Goal: Information Seeking & Learning: Check status

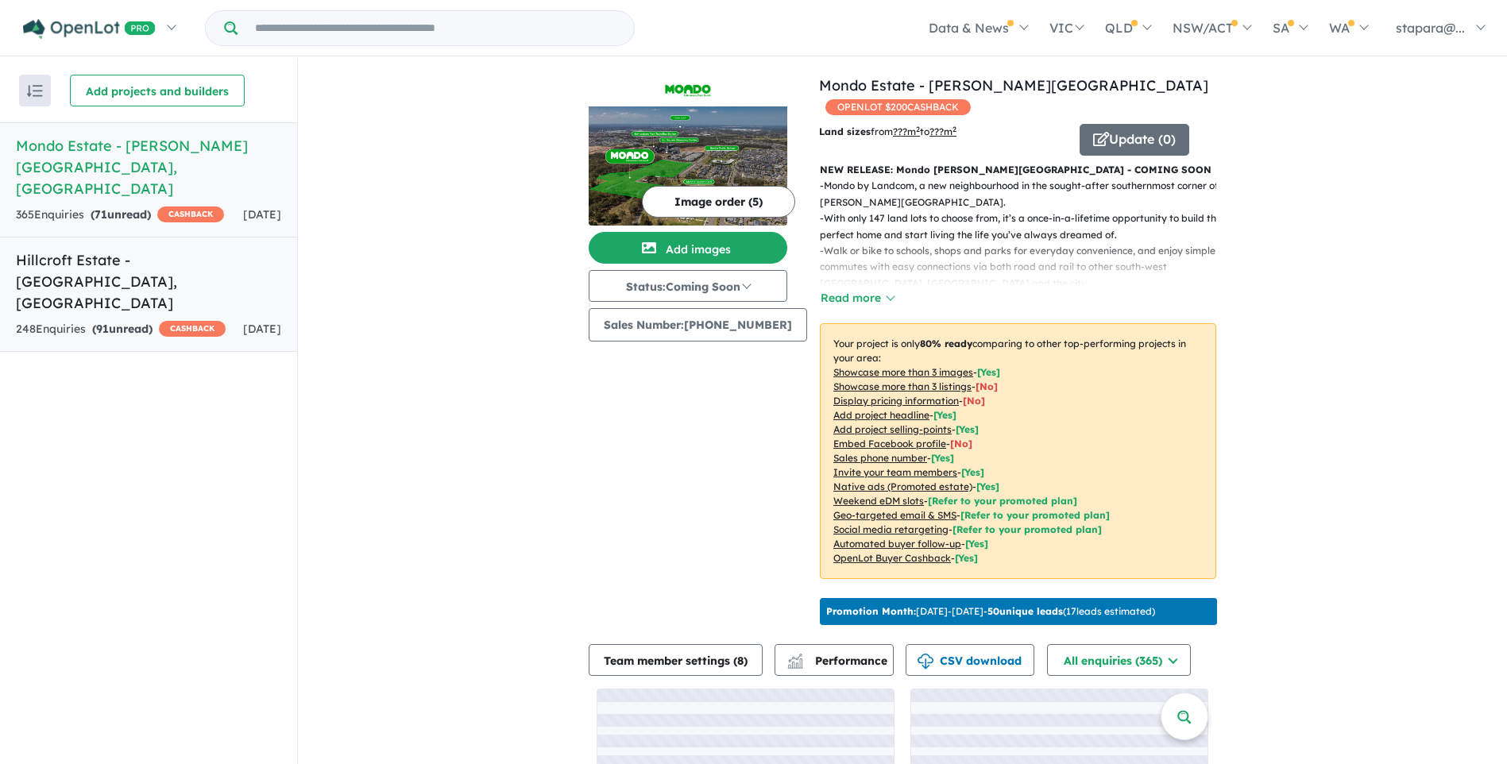
click at [143, 320] on div "248 Enquir ies ( 91 unread) CASHBACK" at bounding box center [121, 329] width 210 height 19
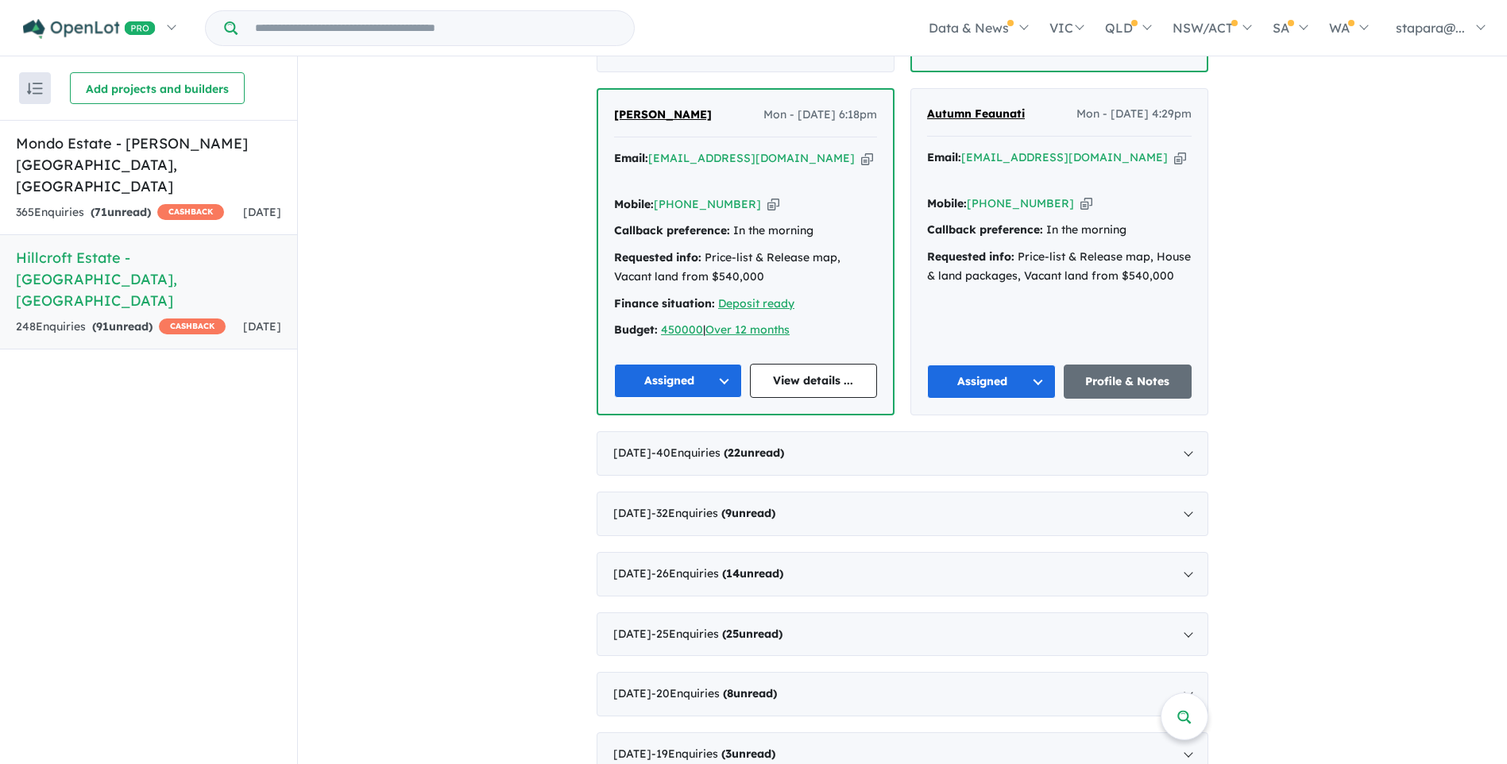
scroll to position [4651, 0]
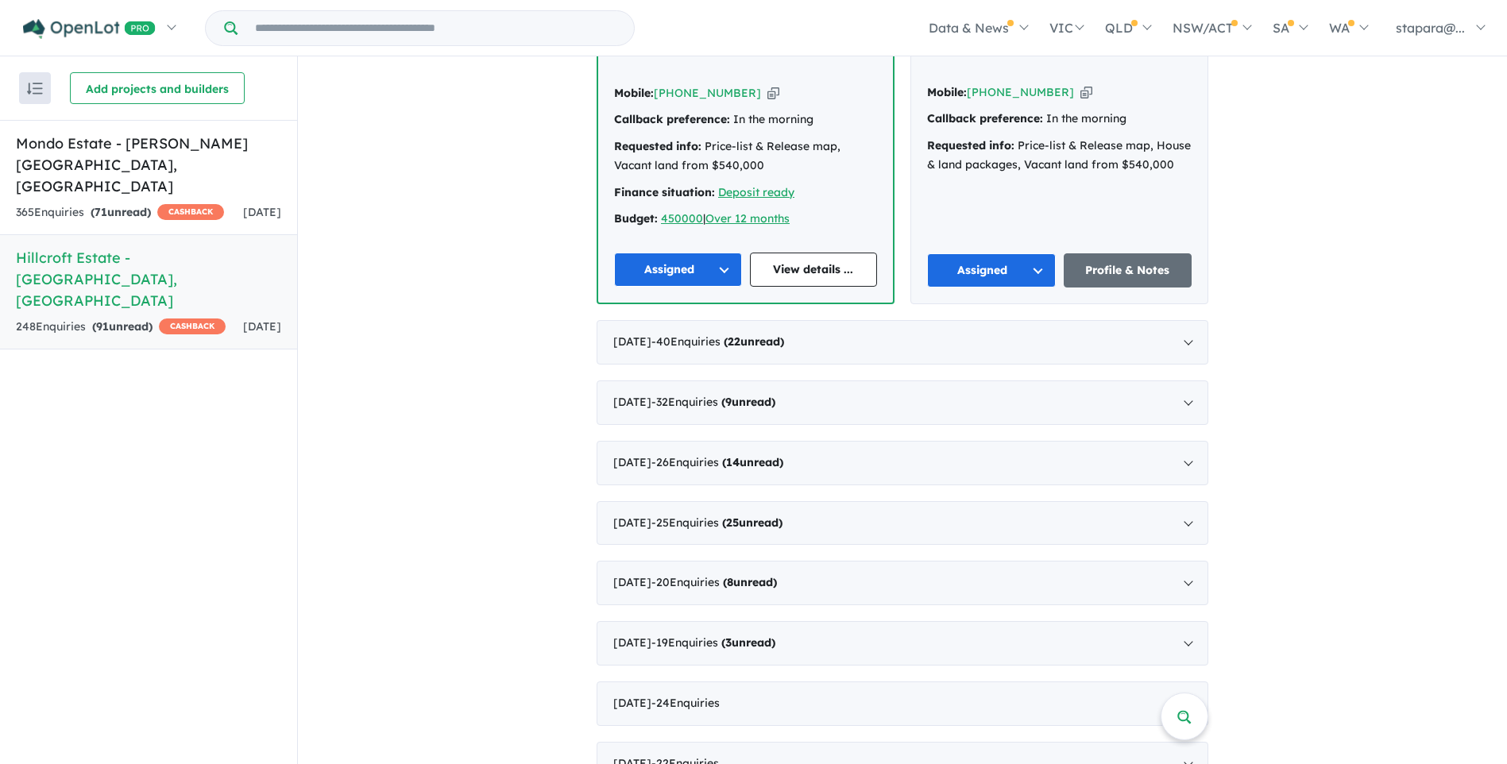
scroll to position [4810, 0]
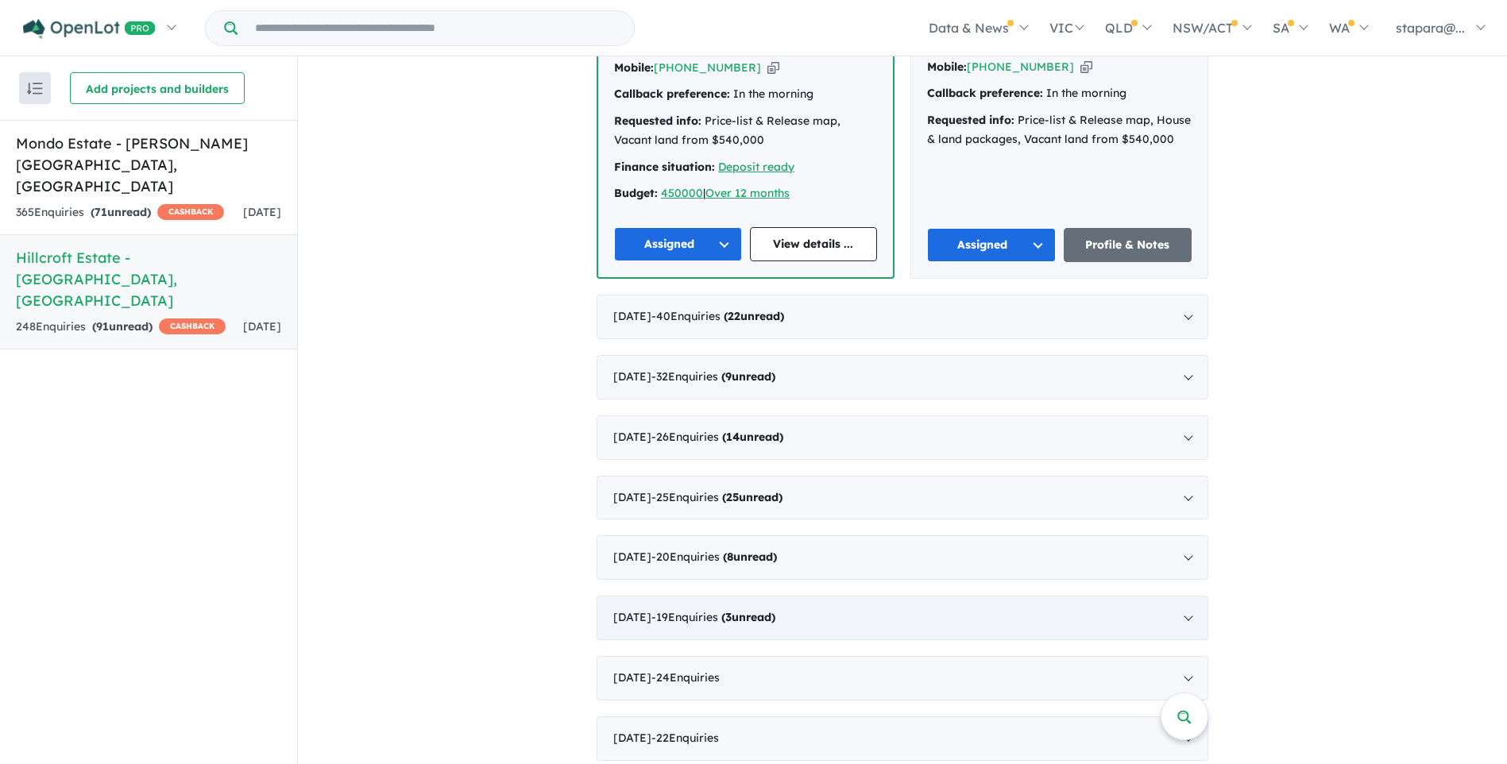
click at [1158, 596] on div "[DATE] - 19 Enquir ies ( 3 unread)" at bounding box center [902, 618] width 612 height 44
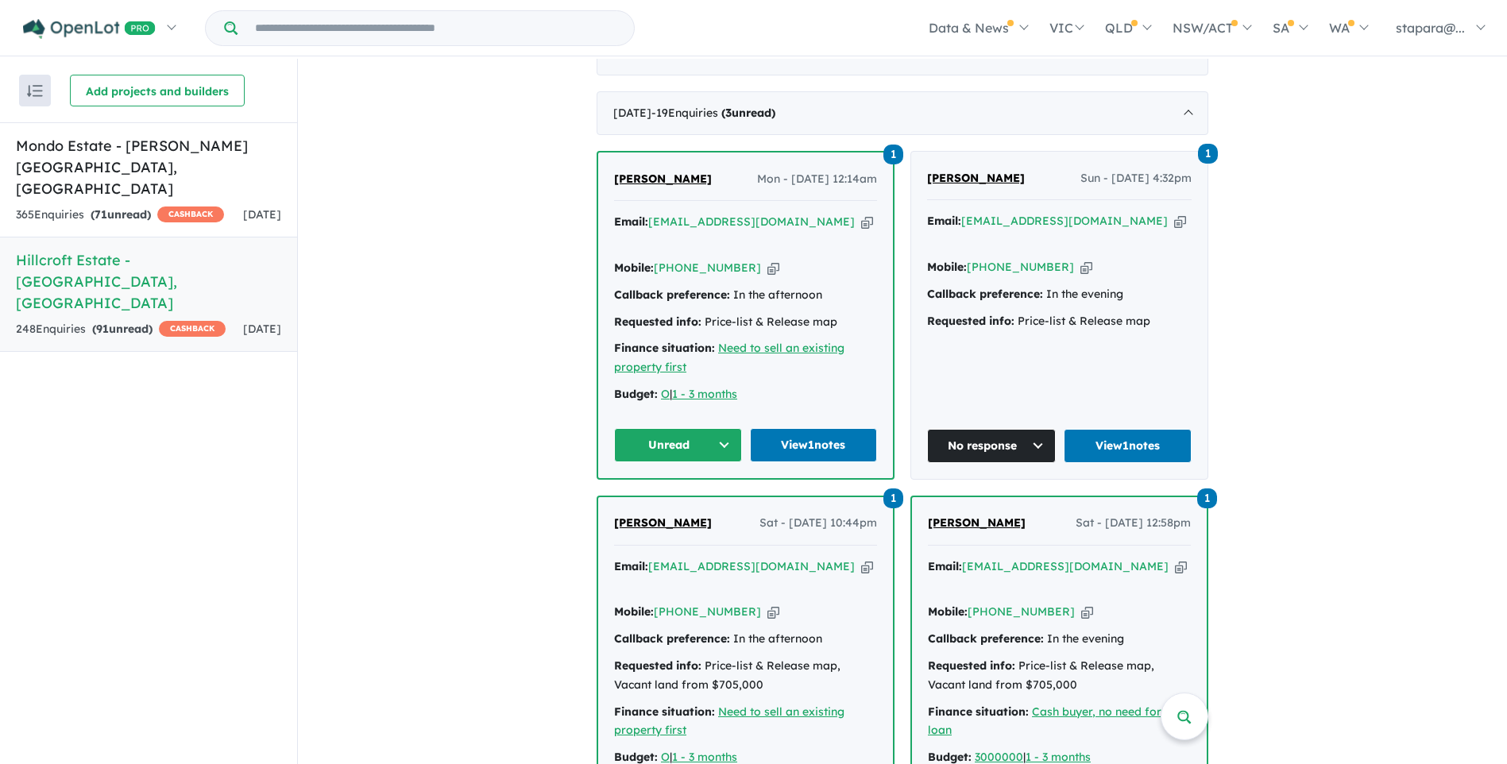
scroll to position [502, 0]
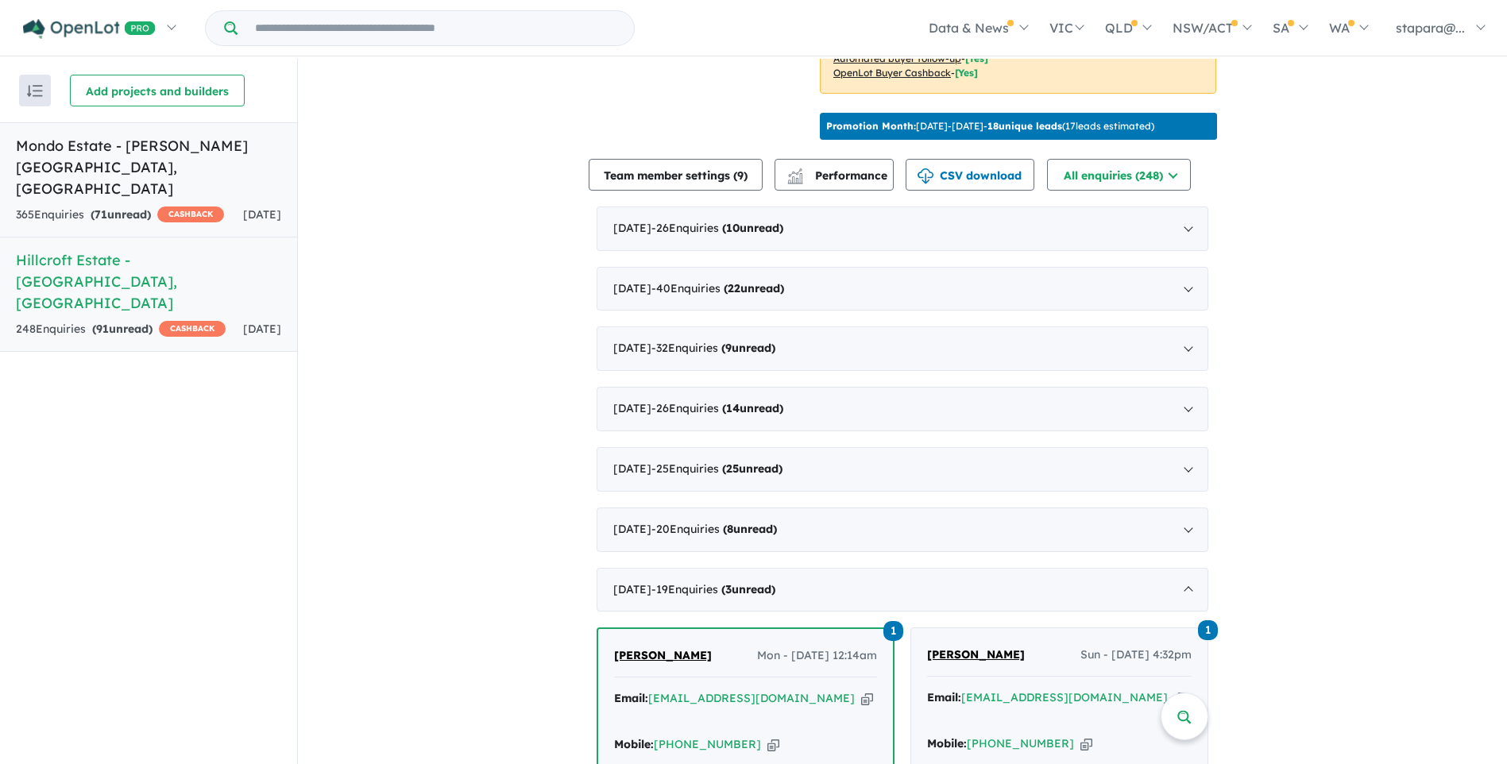
click at [146, 213] on div "365 Enquir ies ( 71 unread) CASHBACK" at bounding box center [120, 215] width 208 height 19
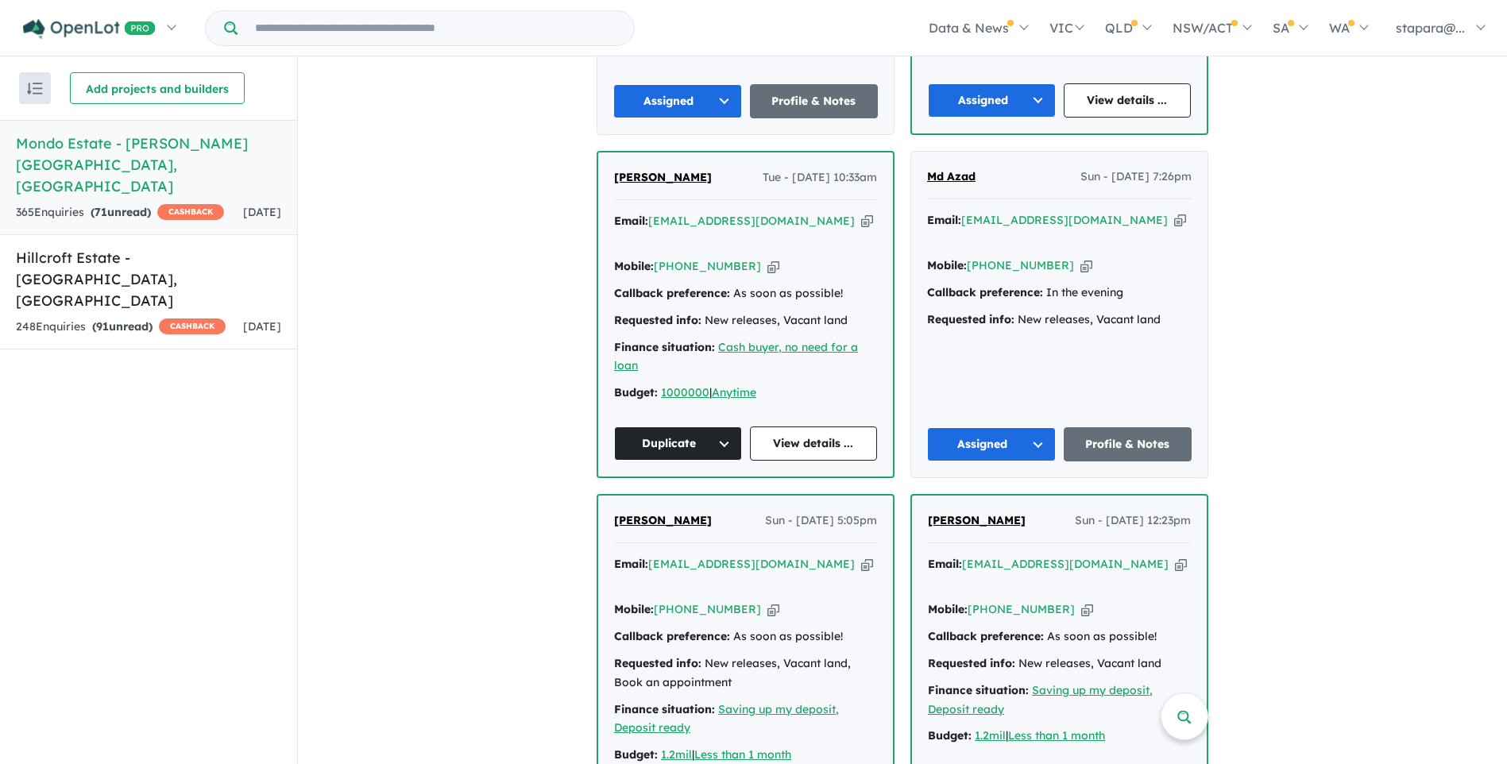
scroll to position [5322, 0]
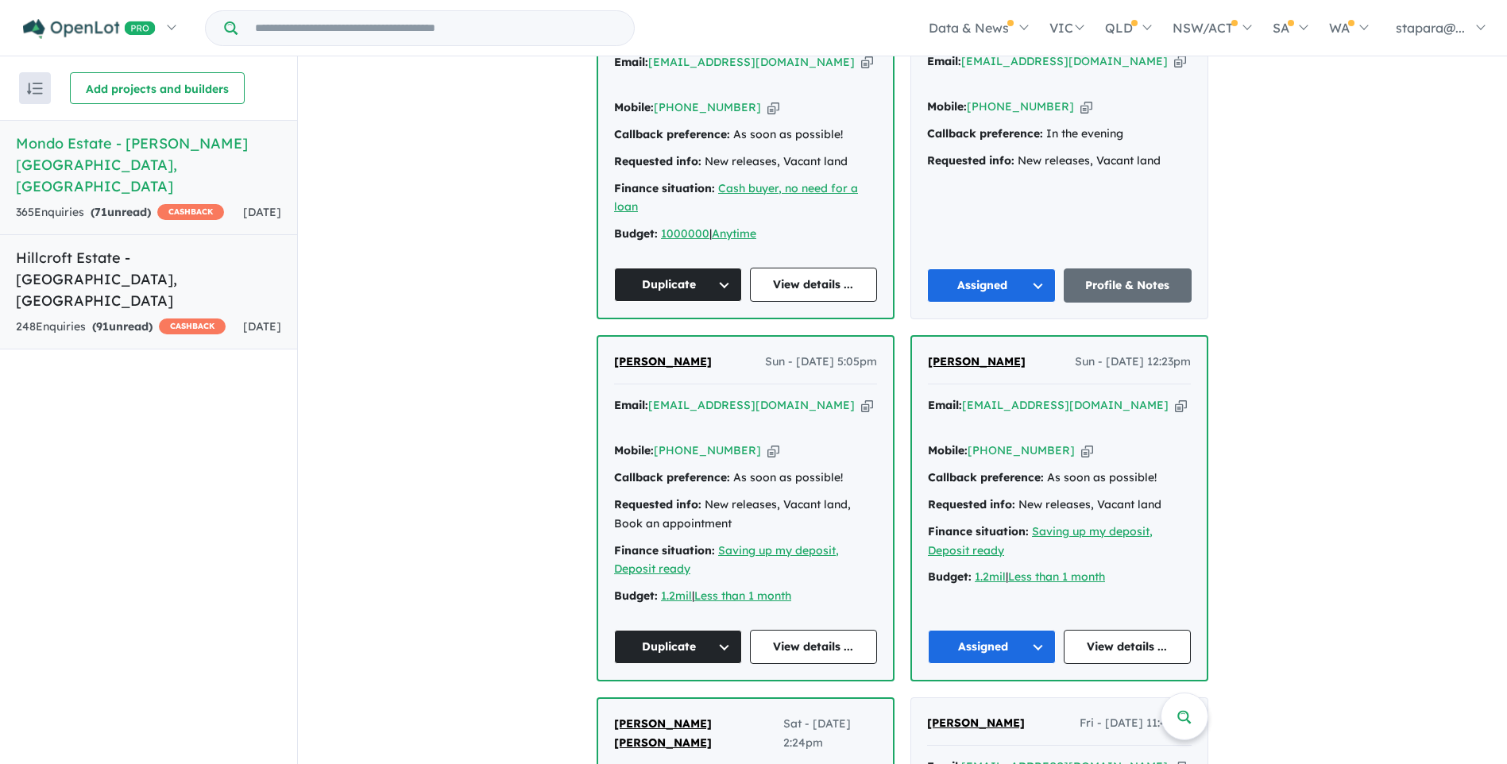
click at [151, 319] on strong "( 91 unread)" at bounding box center [122, 326] width 60 height 14
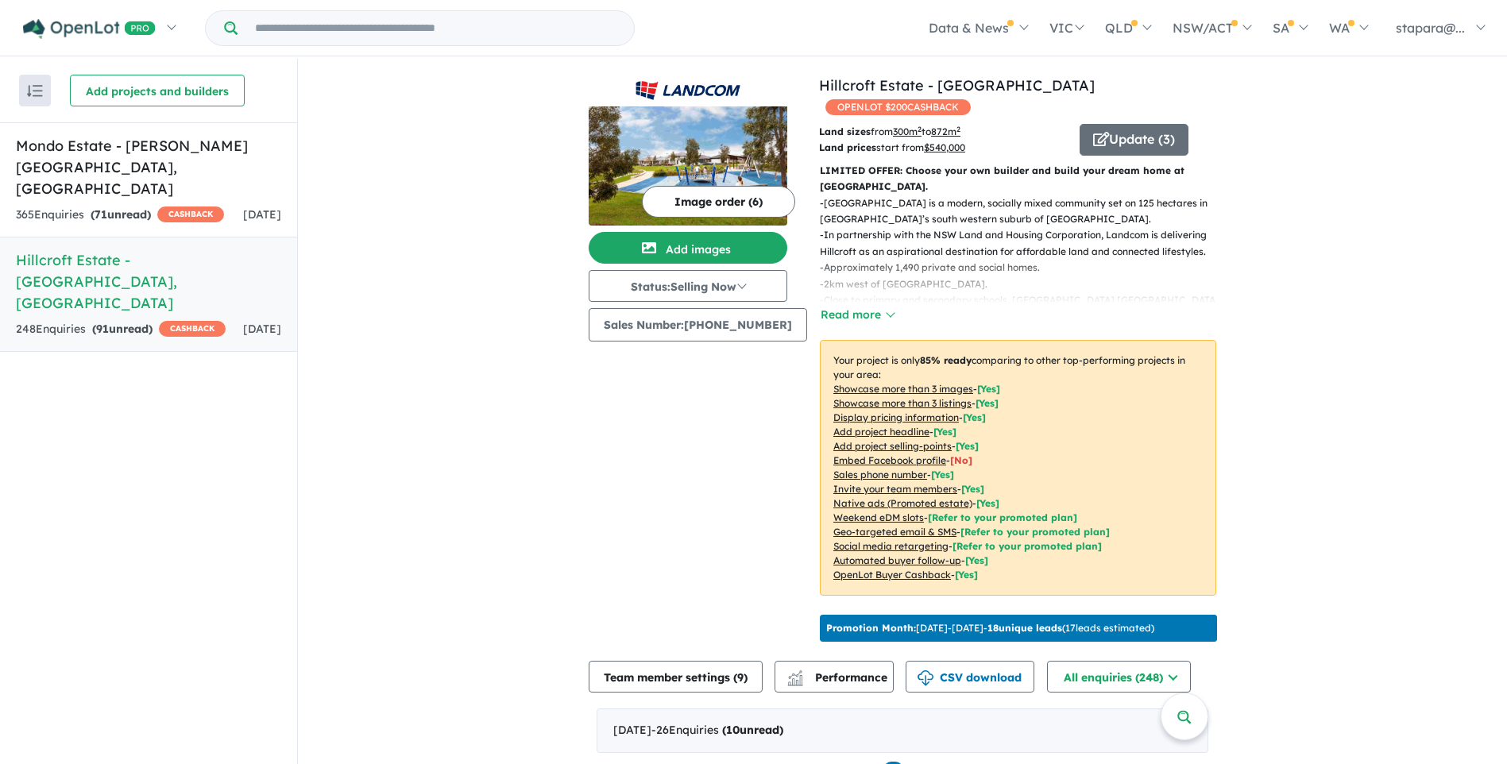
click at [152, 165] on h5 "Mondo Estate - [PERSON_NAME][GEOGRAPHIC_DATA] , [GEOGRAPHIC_DATA]" at bounding box center [148, 167] width 265 height 64
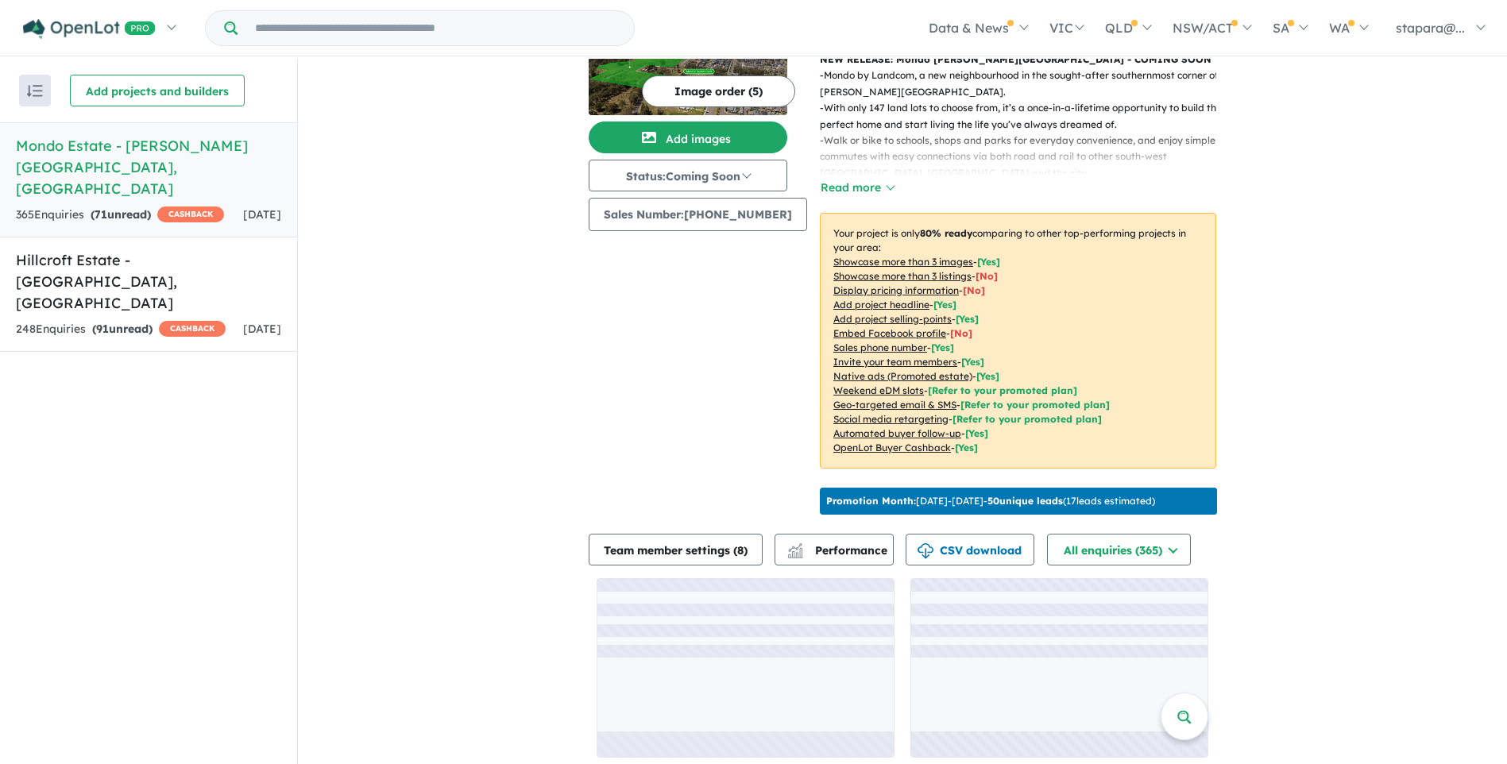
scroll to position [2, 0]
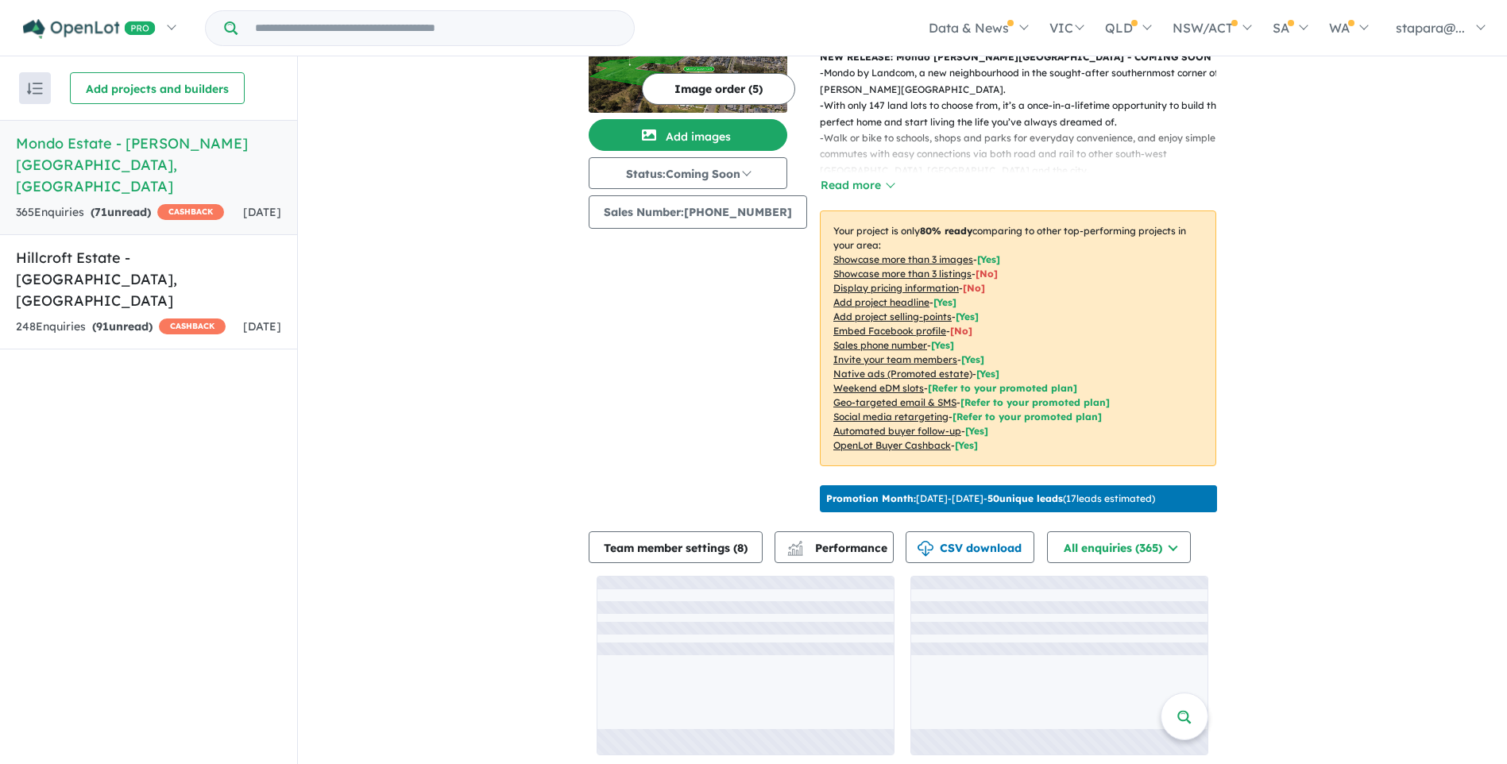
click at [1390, 432] on div "View 2 projects in your account Mondo Estate - [PERSON_NAME][GEOGRAPHIC_DATA] O…" at bounding box center [902, 358] width 1209 height 825
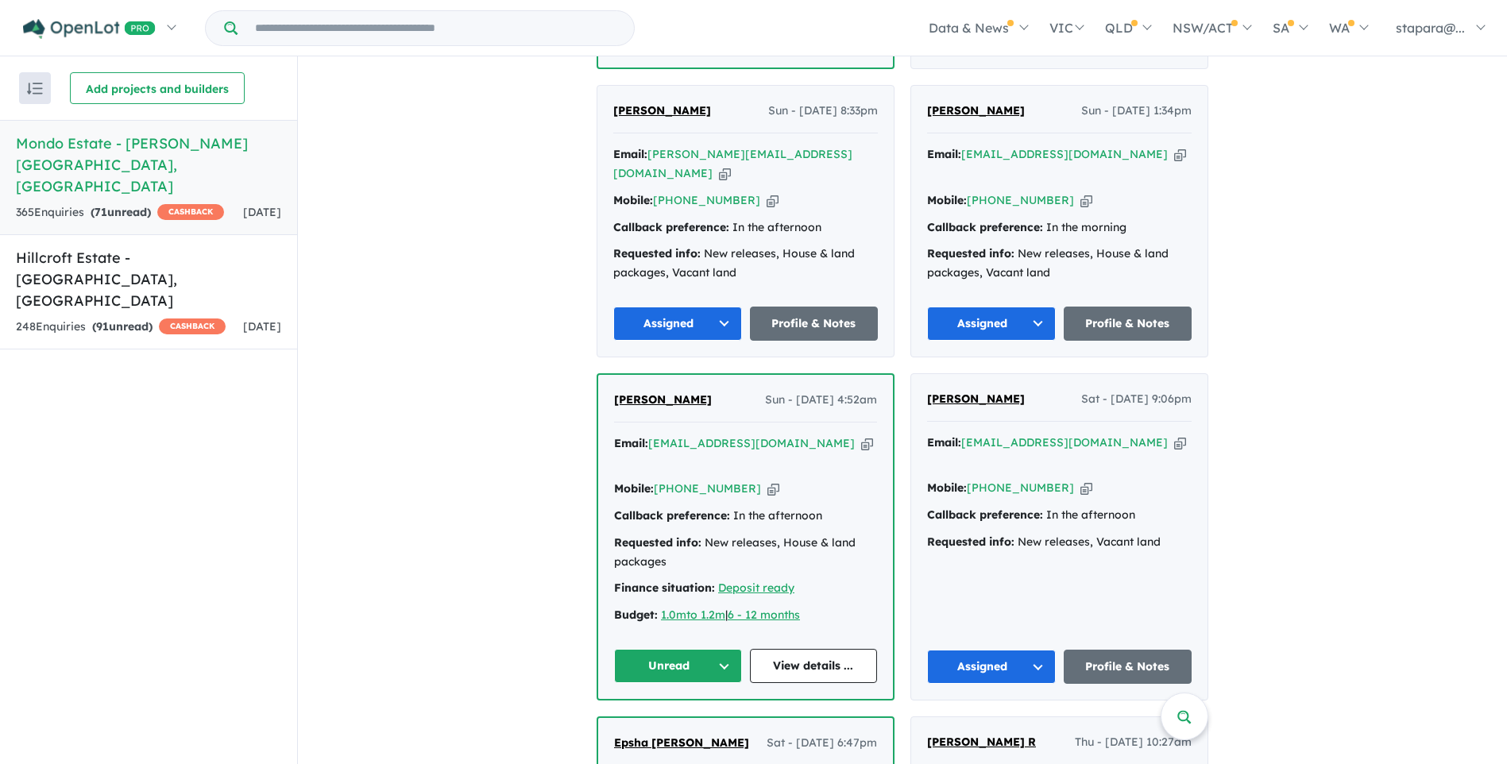
scroll to position [3923, 0]
